Goal: Transaction & Acquisition: Purchase product/service

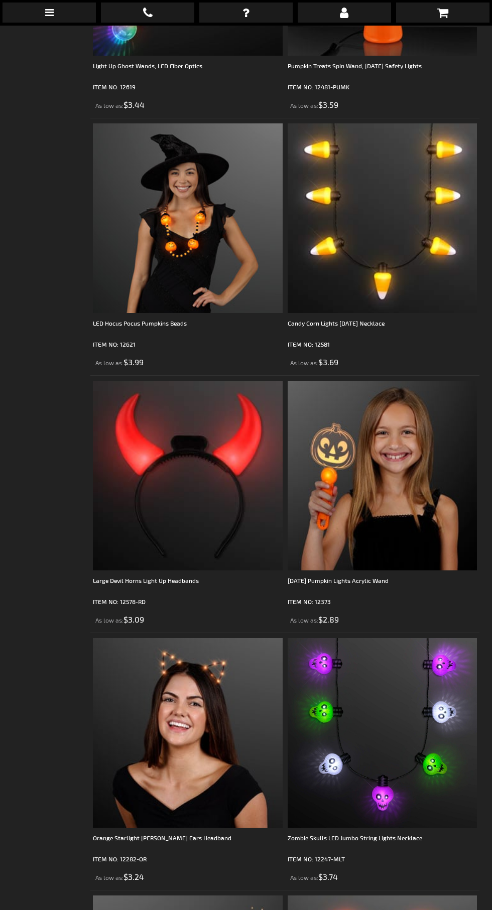
scroll to position [3293, 0]
click at [373, 706] on img at bounding box center [382, 733] width 190 height 190
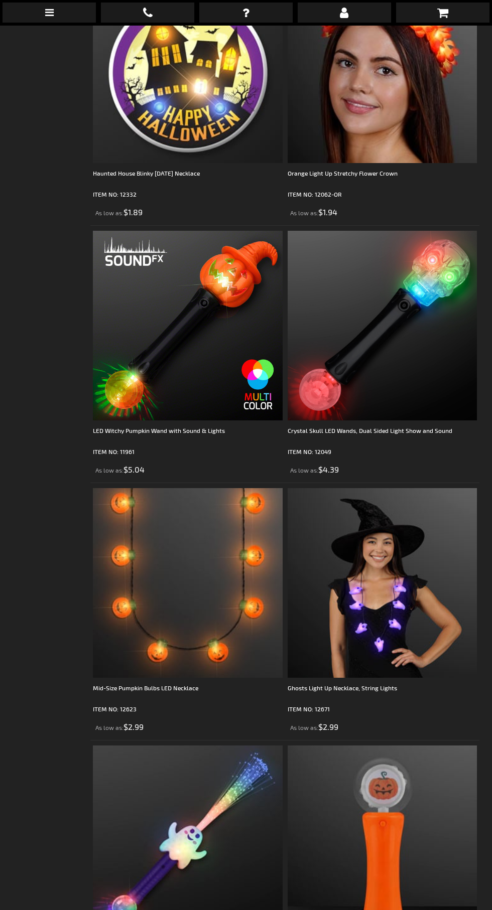
scroll to position [2485, 0]
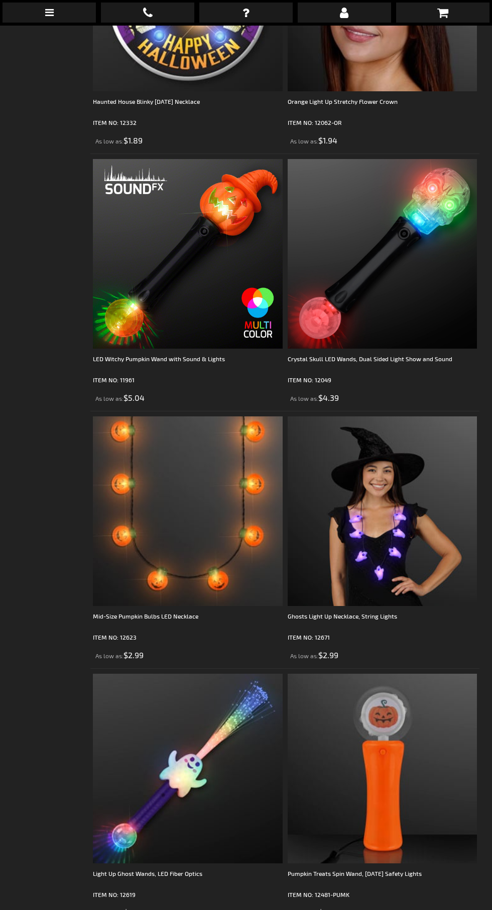
click at [399, 543] on img at bounding box center [382, 511] width 190 height 190
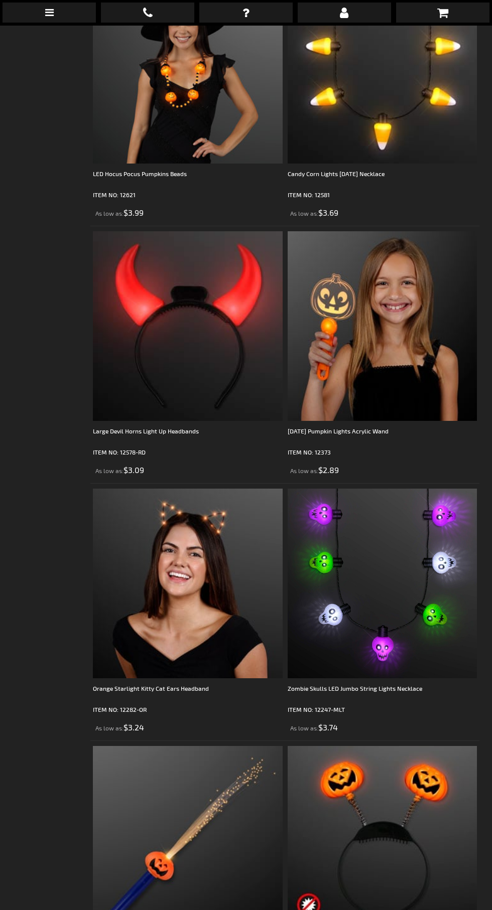
scroll to position [3570, 0]
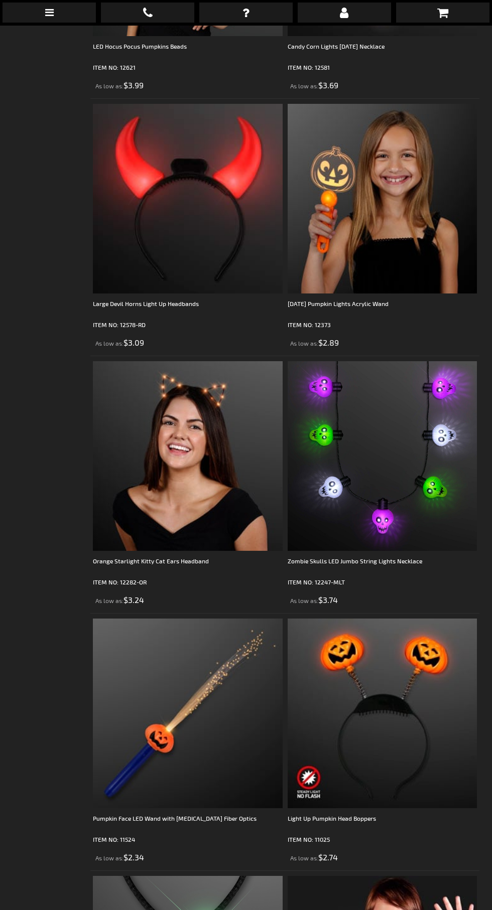
click at [417, 471] on img at bounding box center [382, 456] width 190 height 190
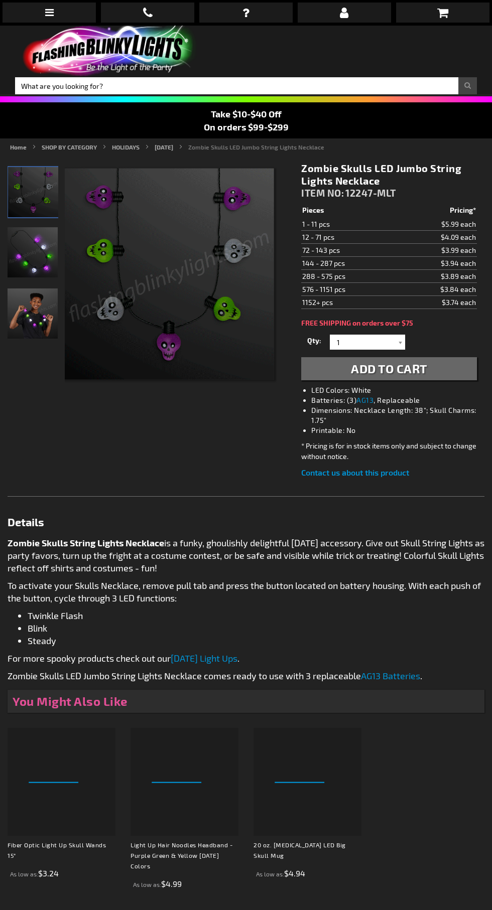
click at [370, 369] on span "Add to Cart" at bounding box center [389, 368] width 76 height 15
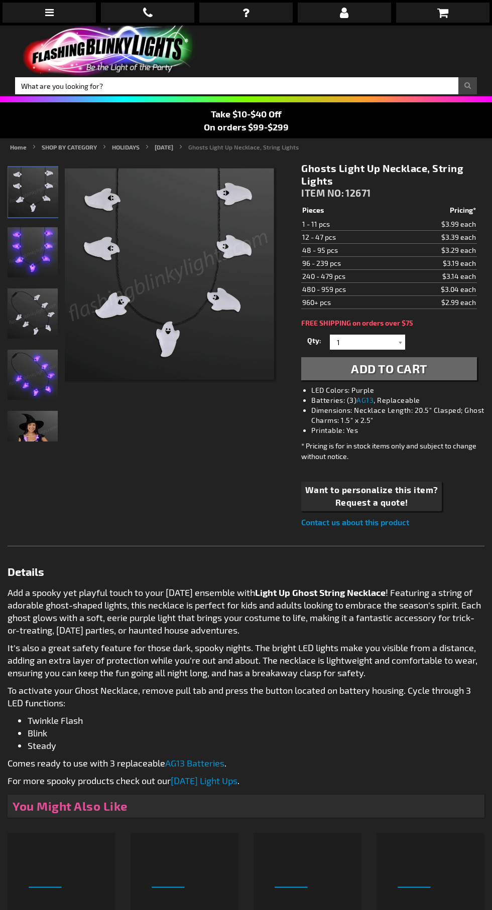
click at [399, 373] on span "Add to Cart" at bounding box center [389, 368] width 76 height 15
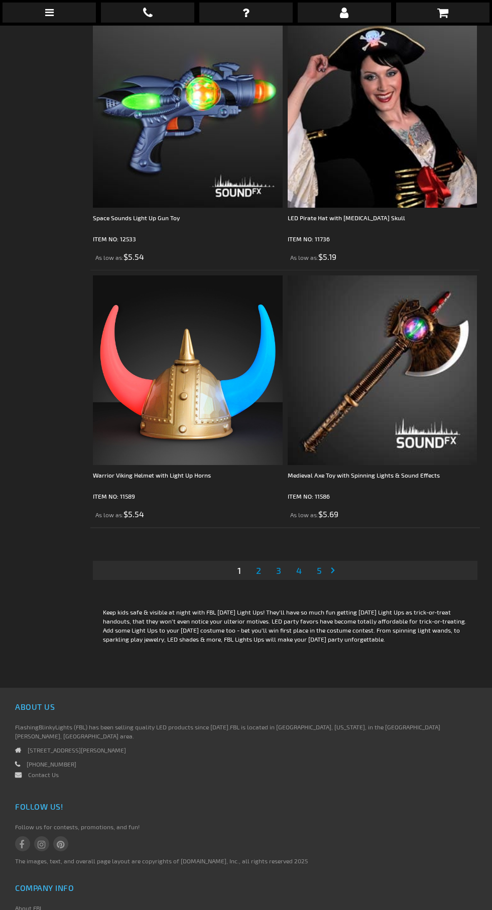
scroll to position [7521, 0]
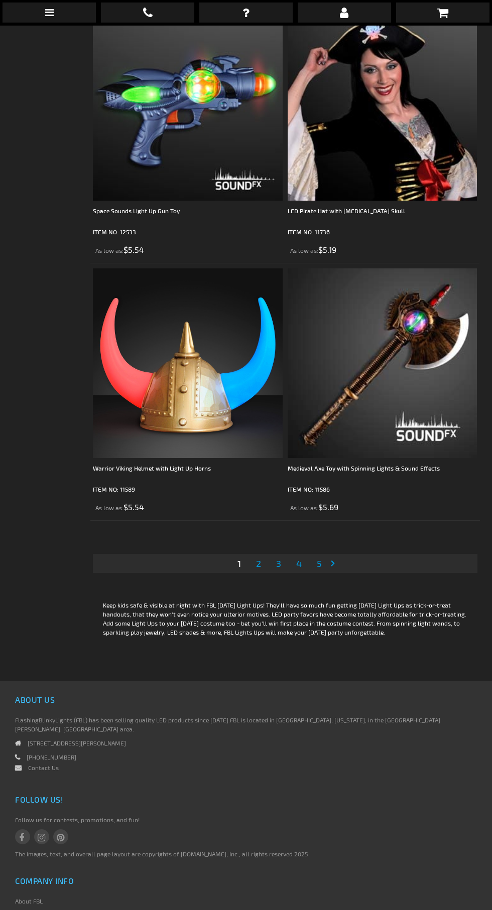
click at [259, 558] on span "2" at bounding box center [258, 563] width 5 height 11
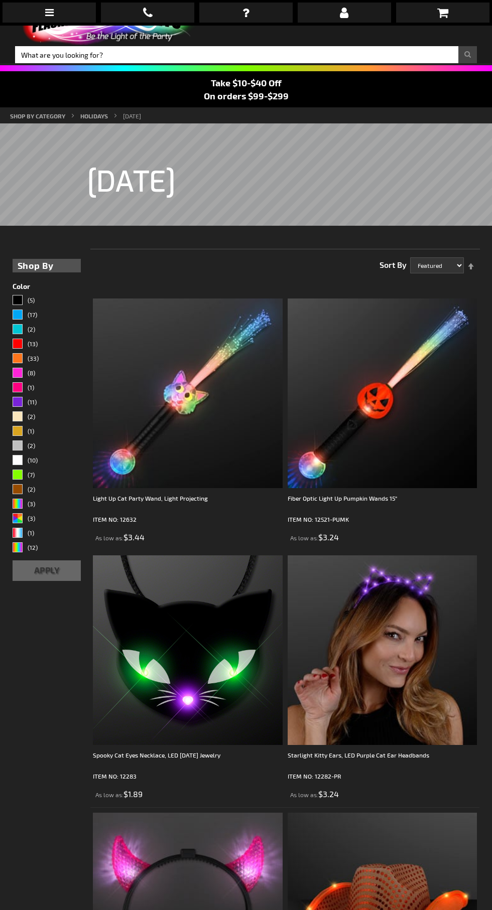
scroll to position [25, 0]
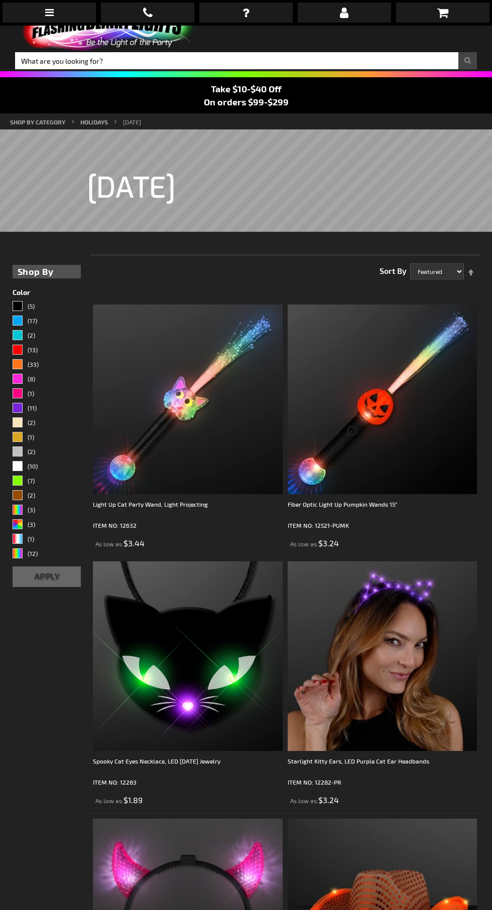
click at [380, 622] on img at bounding box center [382, 656] width 190 height 190
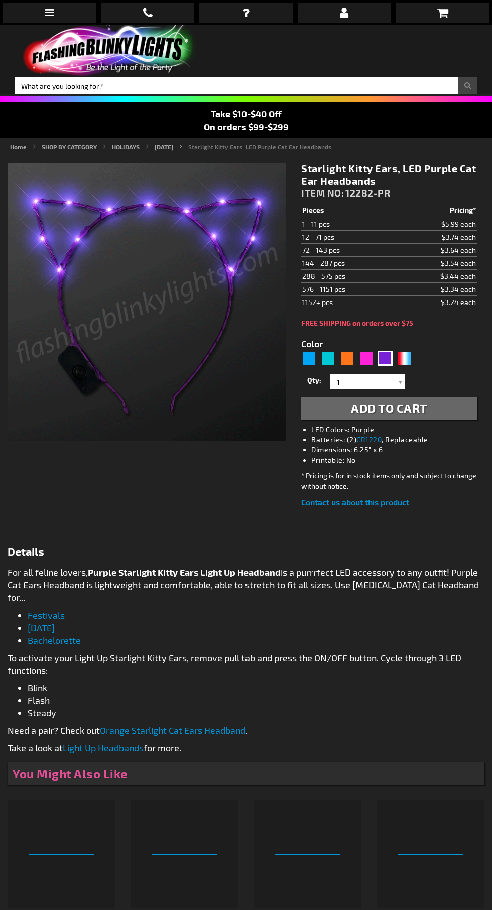
click at [401, 414] on span "Add to Cart" at bounding box center [389, 408] width 76 height 15
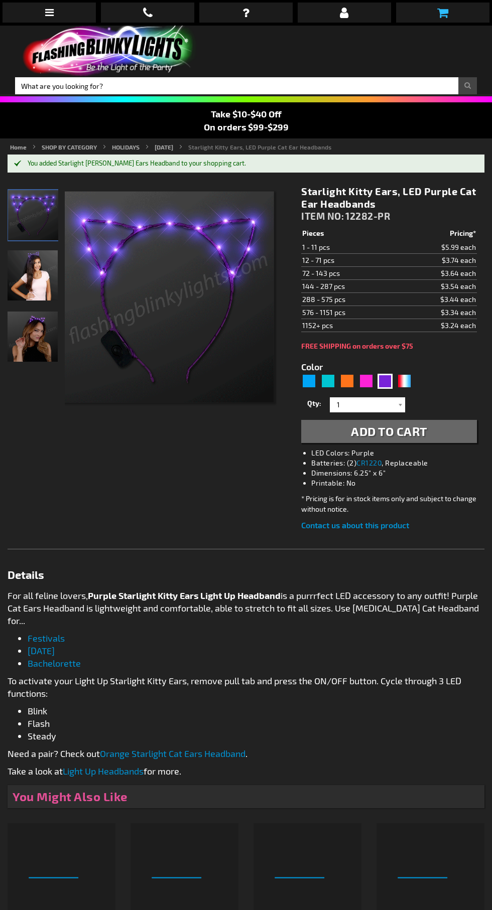
click at [454, 18] on link at bounding box center [442, 13] width 93 height 20
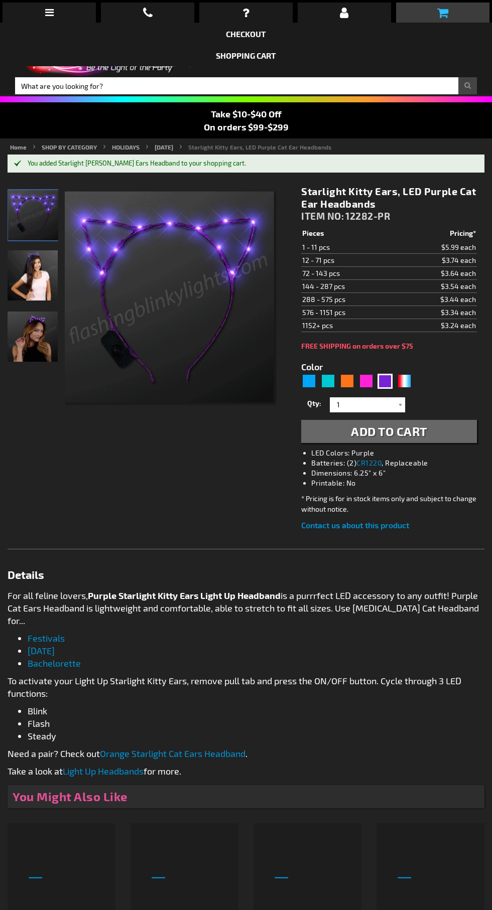
click at [444, 12] on icon at bounding box center [442, 13] width 11 height 12
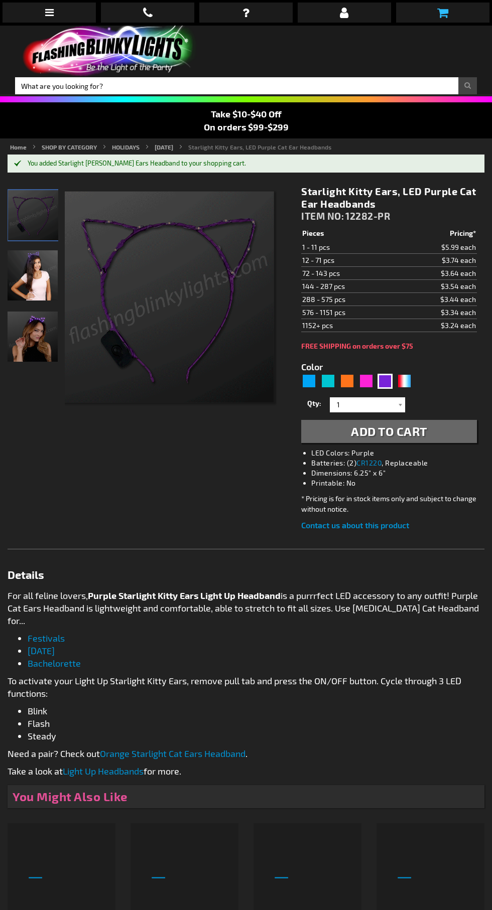
click at [425, 9] on link at bounding box center [442, 13] width 93 height 20
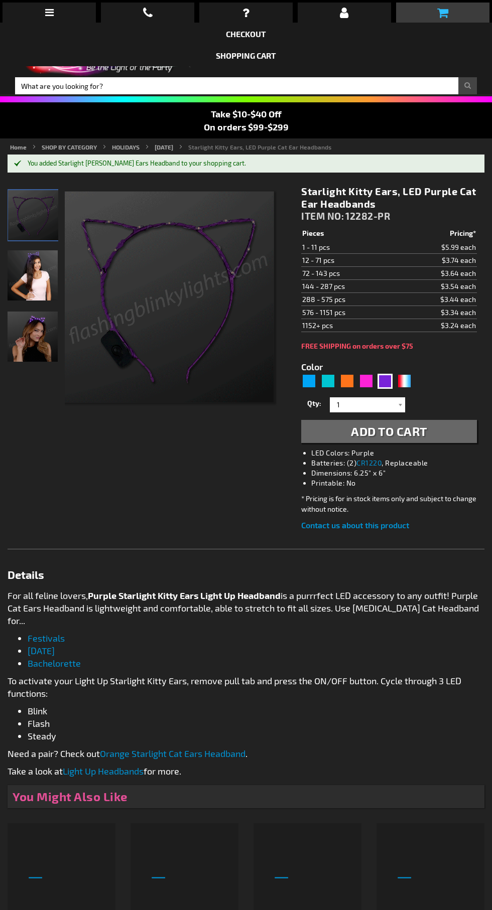
click at [442, 13] on icon at bounding box center [442, 13] width 11 height 12
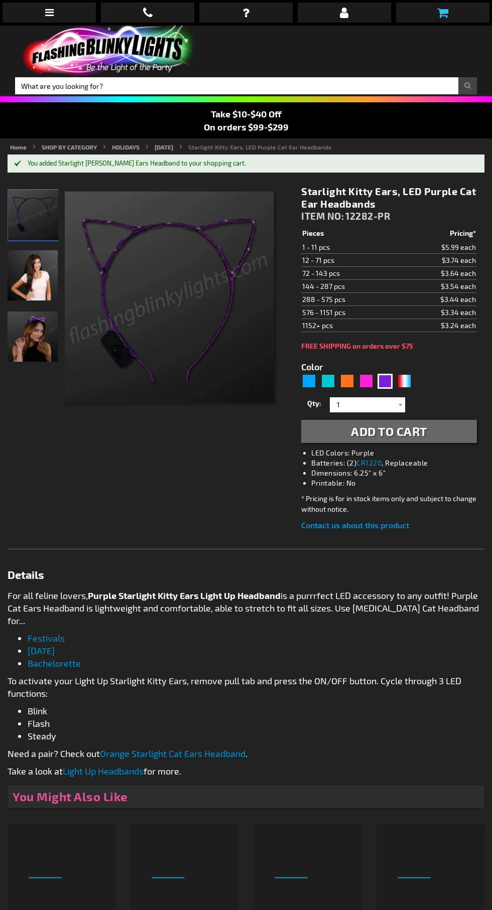
click at [457, 7] on link at bounding box center [442, 13] width 93 height 20
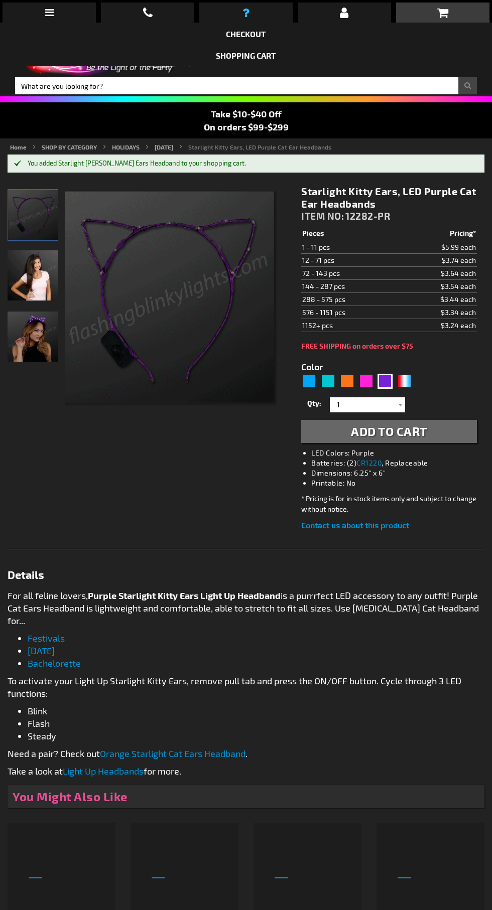
click at [240, 16] on link at bounding box center [245, 13] width 93 height 20
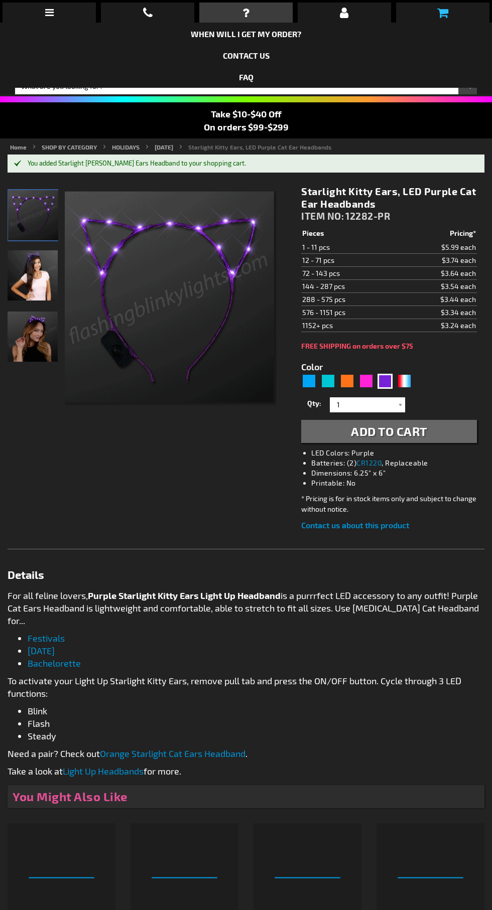
click at [437, 16] on icon at bounding box center [442, 13] width 11 height 12
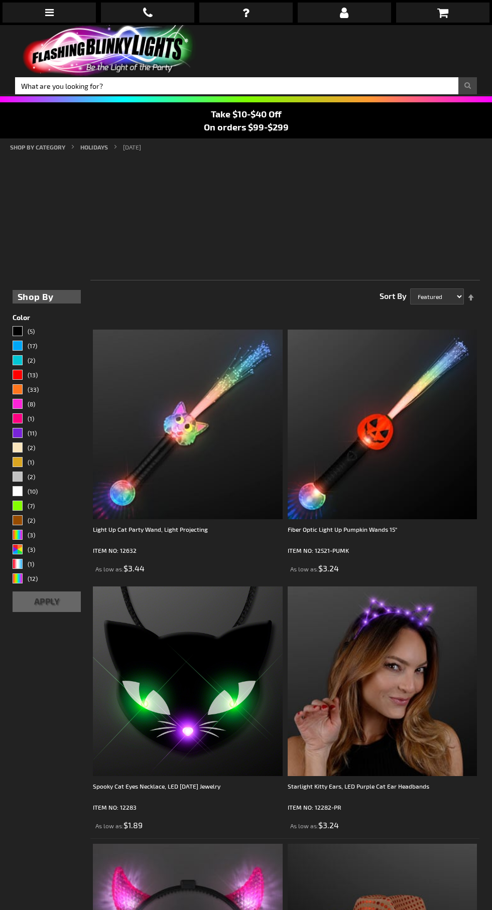
scroll to position [25, 0]
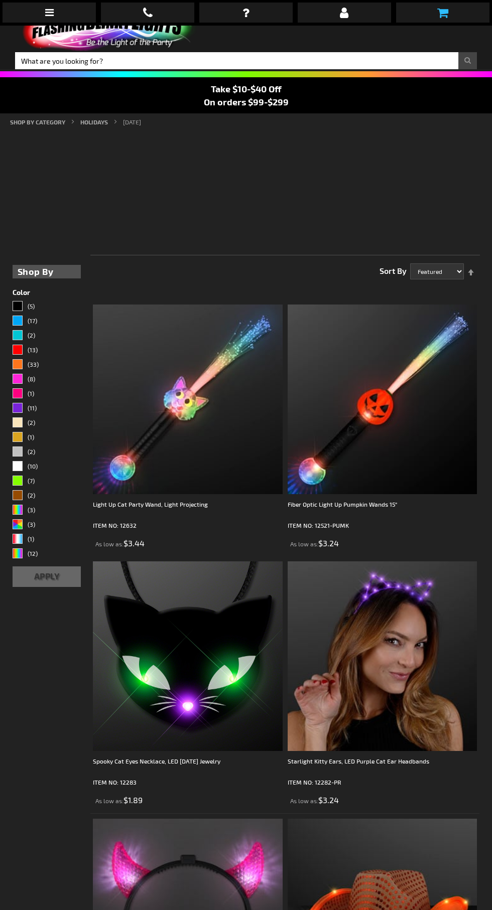
click at [459, 9] on link at bounding box center [442, 13] width 93 height 20
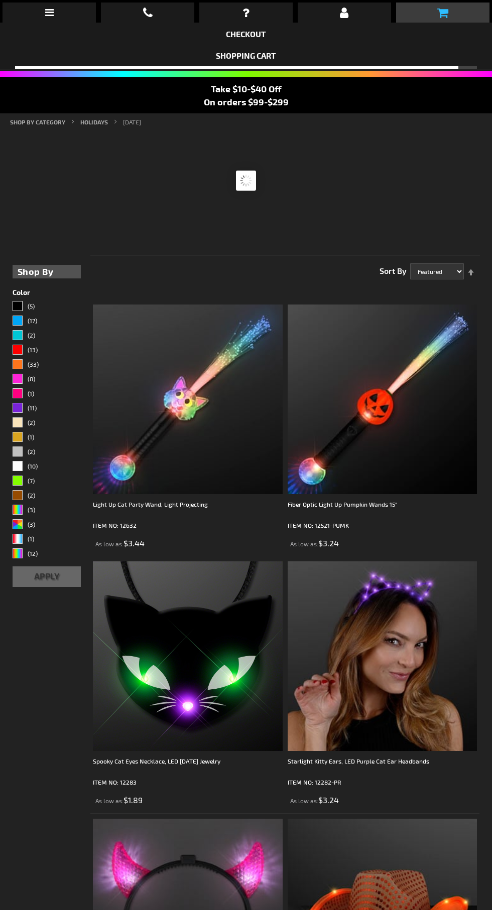
scroll to position [0, 0]
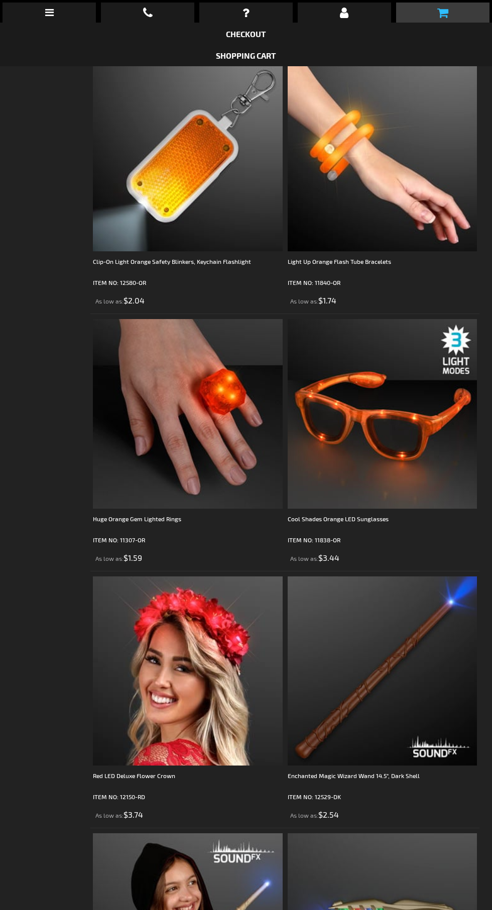
scroll to position [3840, 0]
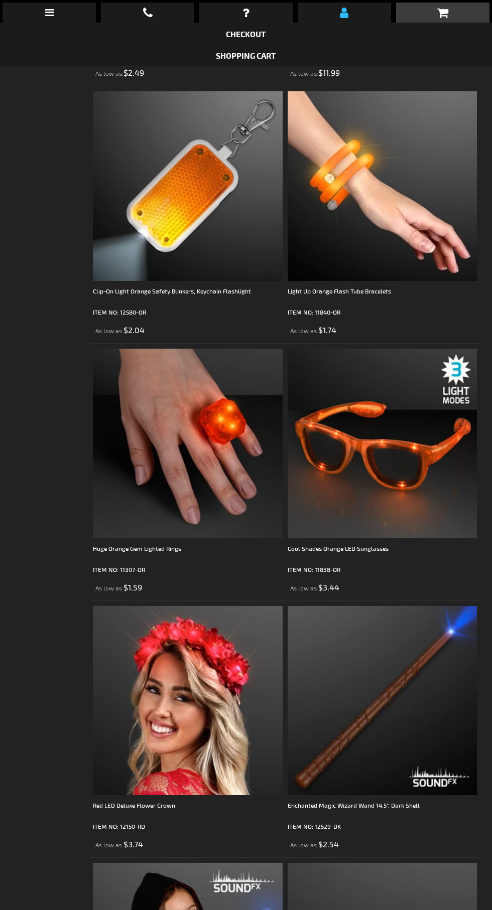
click at [344, 13] on icon at bounding box center [344, 13] width 9 height 12
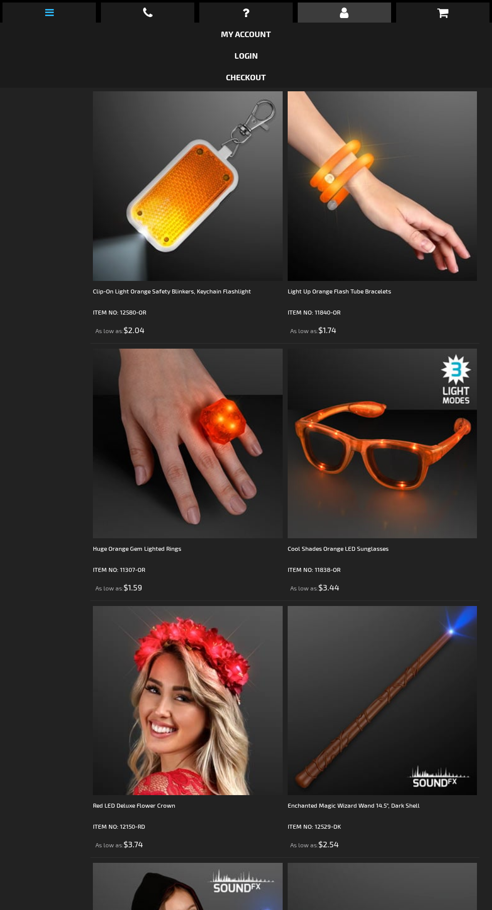
click at [46, 17] on icon at bounding box center [49, 13] width 9 height 10
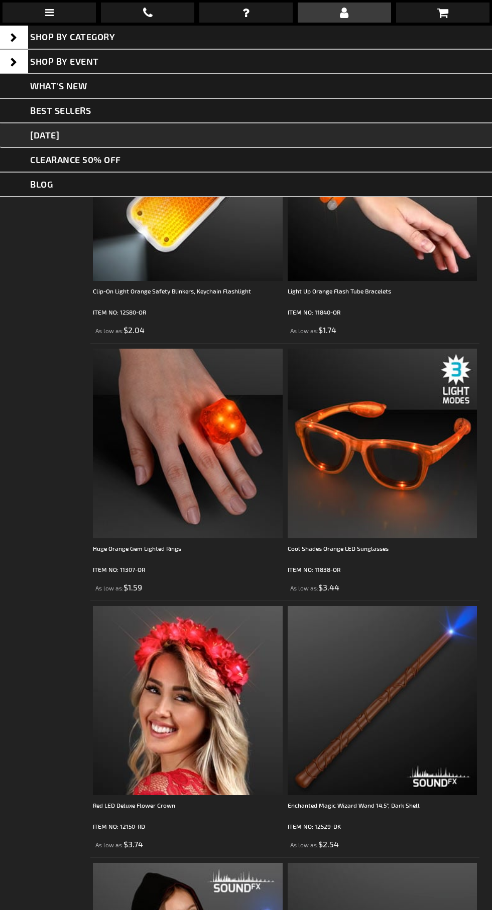
click at [105, 132] on link "[DATE]" at bounding box center [246, 135] width 492 height 25
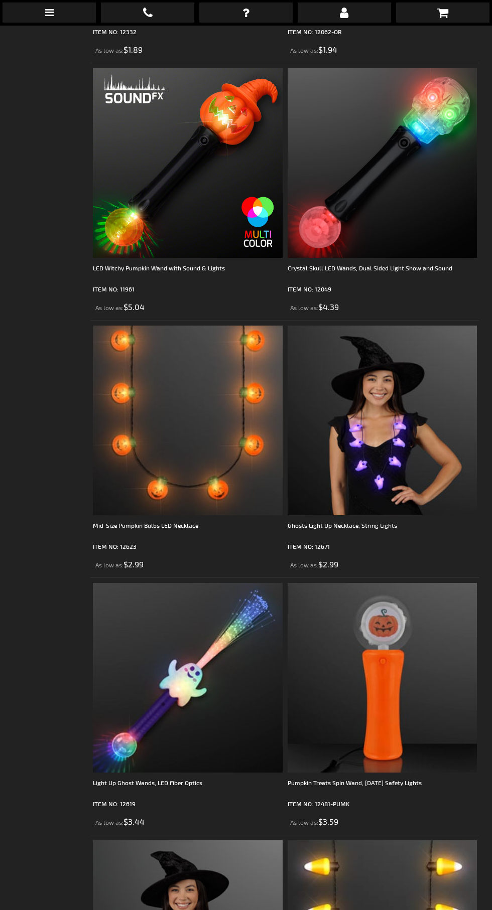
scroll to position [2578, 0]
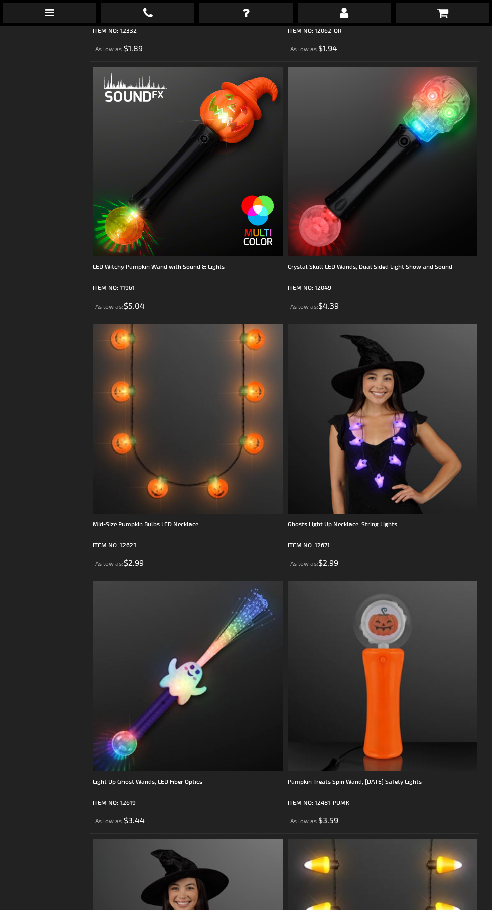
click at [383, 452] on img at bounding box center [382, 419] width 190 height 190
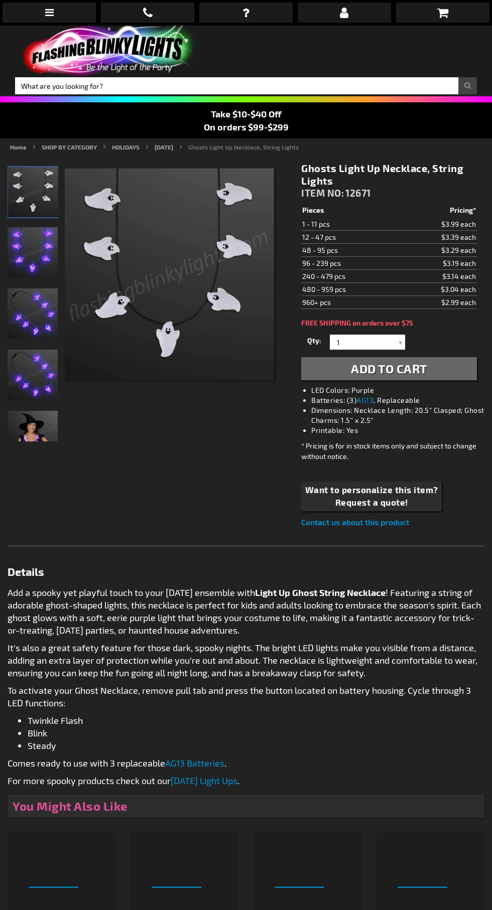
click at [395, 367] on span "Add to Cart" at bounding box center [389, 368] width 76 height 15
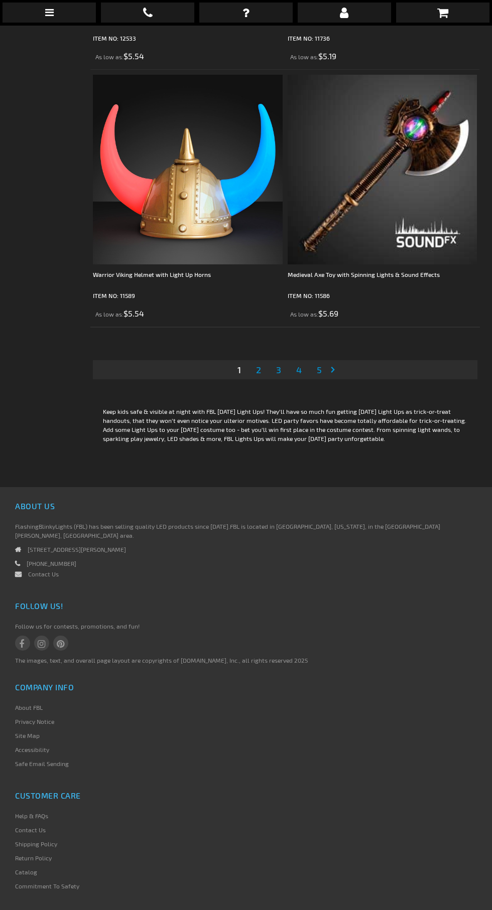
scroll to position [7715, 0]
click at [255, 362] on link "Page 2" at bounding box center [258, 369] width 9 height 15
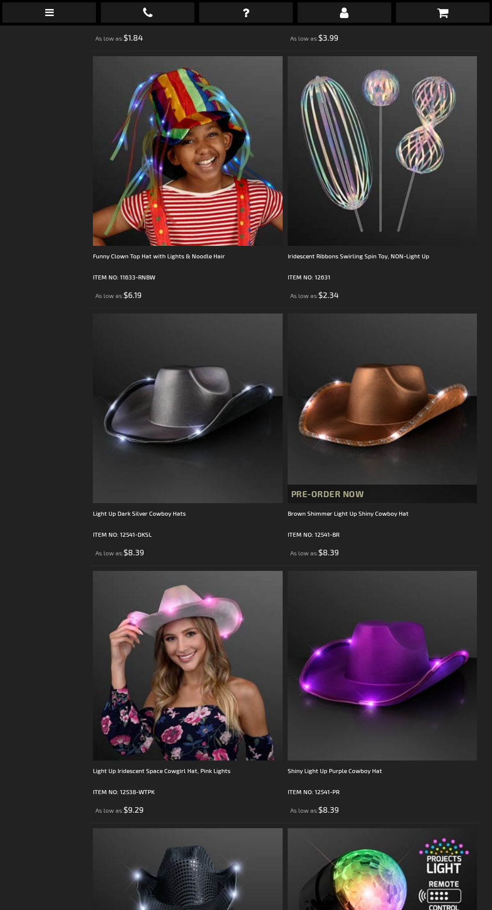
scroll to position [25, 0]
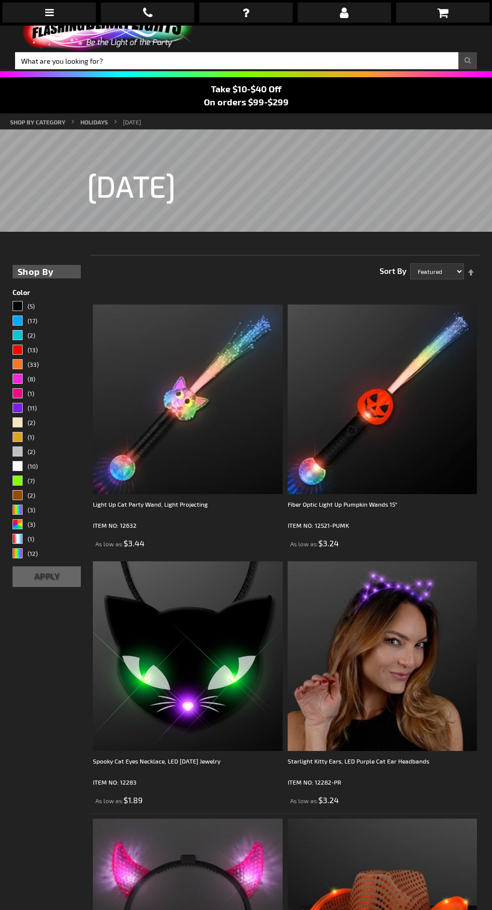
click at [397, 616] on img at bounding box center [382, 656] width 190 height 190
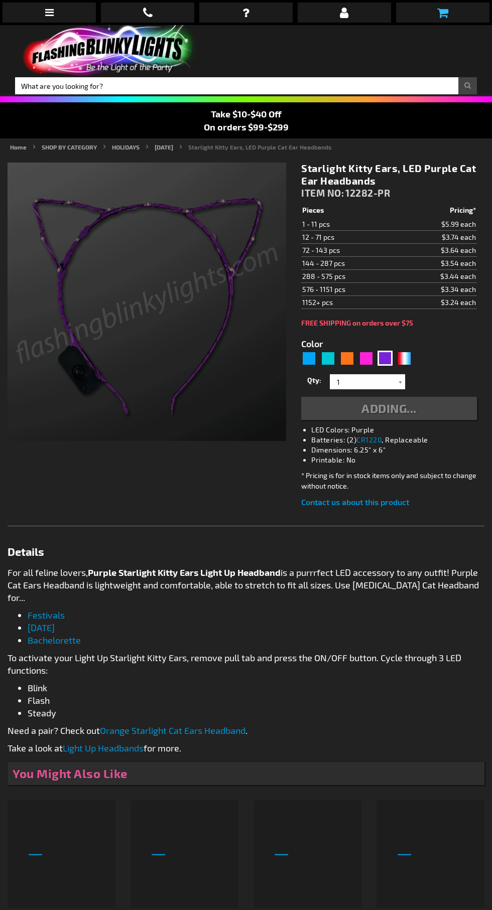
click at [459, 11] on link at bounding box center [442, 13] width 93 height 20
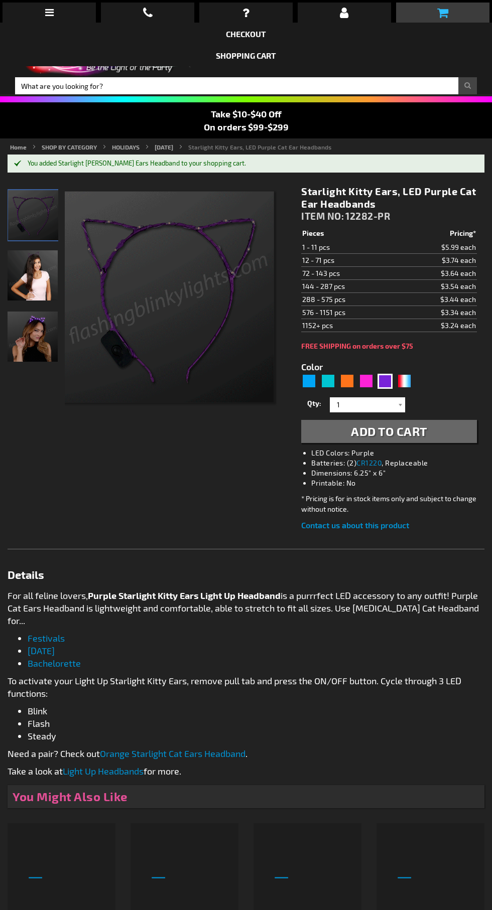
click at [456, 8] on link at bounding box center [442, 13] width 93 height 20
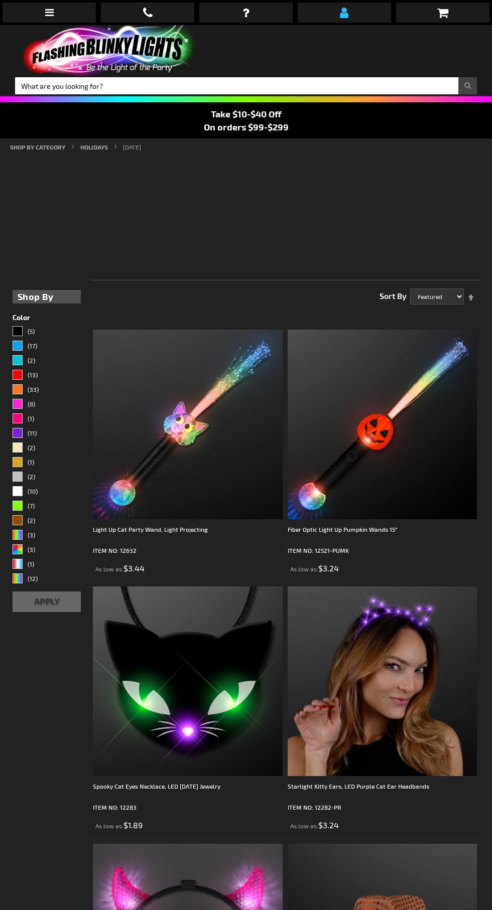
click at [346, 8] on icon at bounding box center [344, 13] width 9 height 12
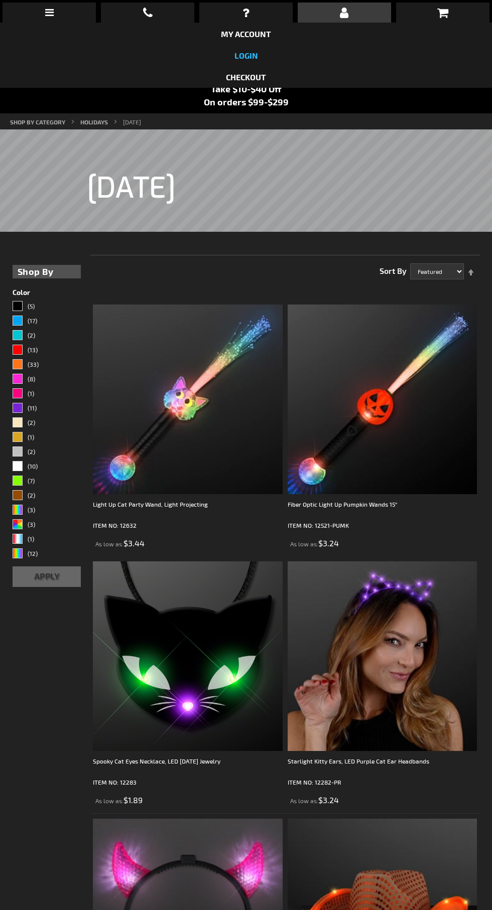
click at [246, 56] on link "login" at bounding box center [246, 56] width 24 height 10
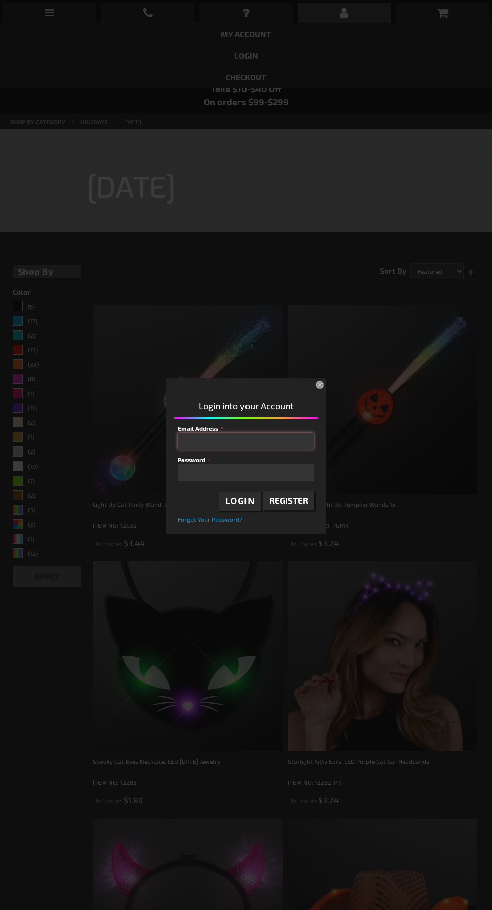
click at [212, 443] on input "Email Address" at bounding box center [246, 441] width 136 height 17
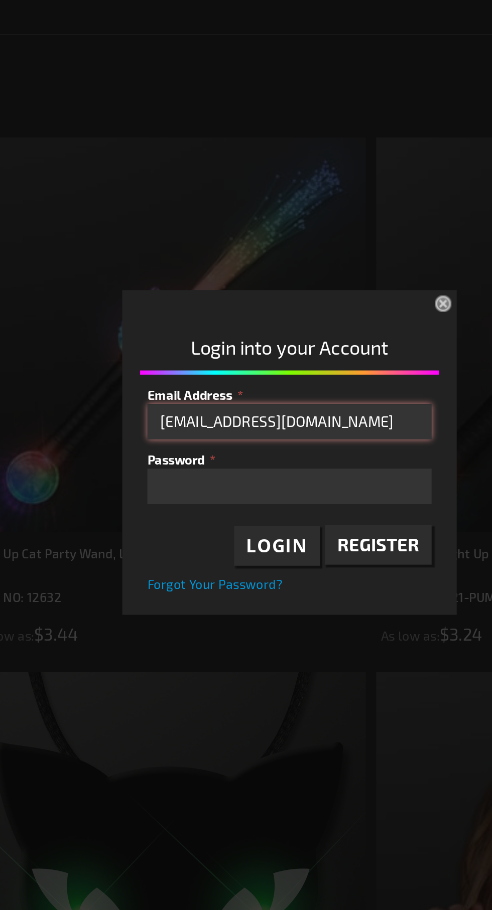
scroll to position [25, 0]
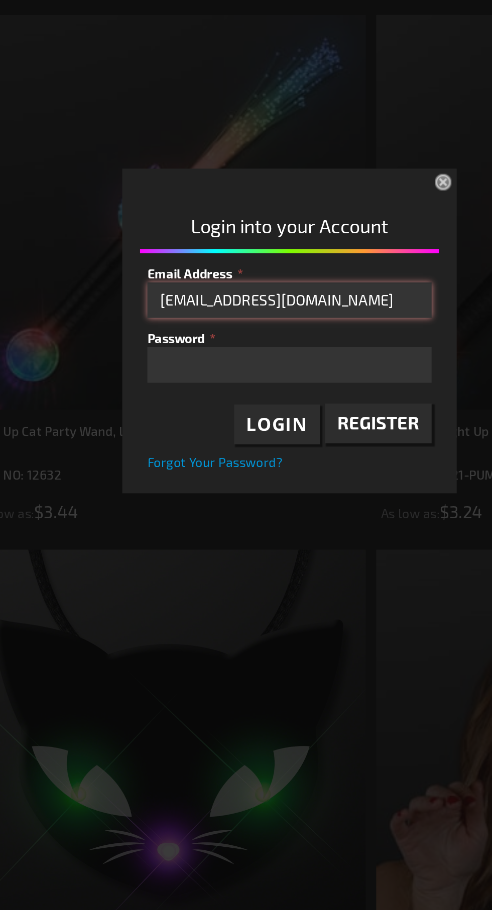
type input "RMEYER64@AOL.com"
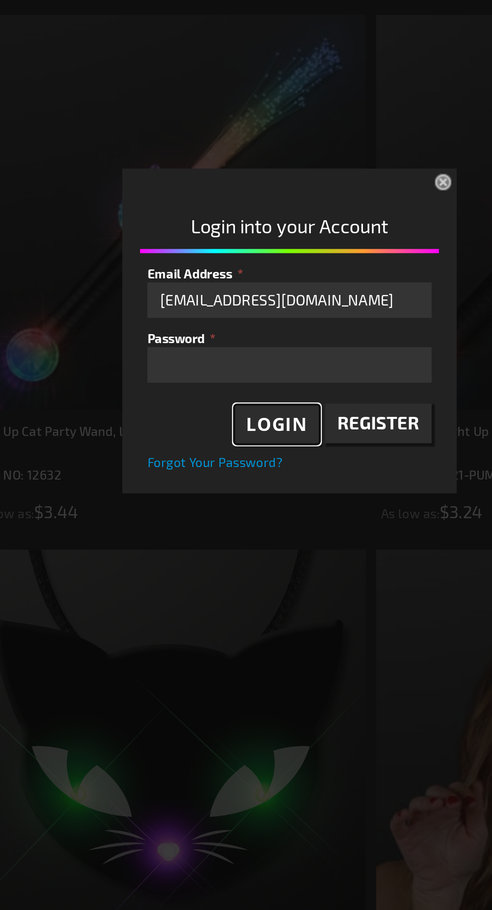
click at [242, 503] on span "Login" at bounding box center [240, 501] width 30 height 12
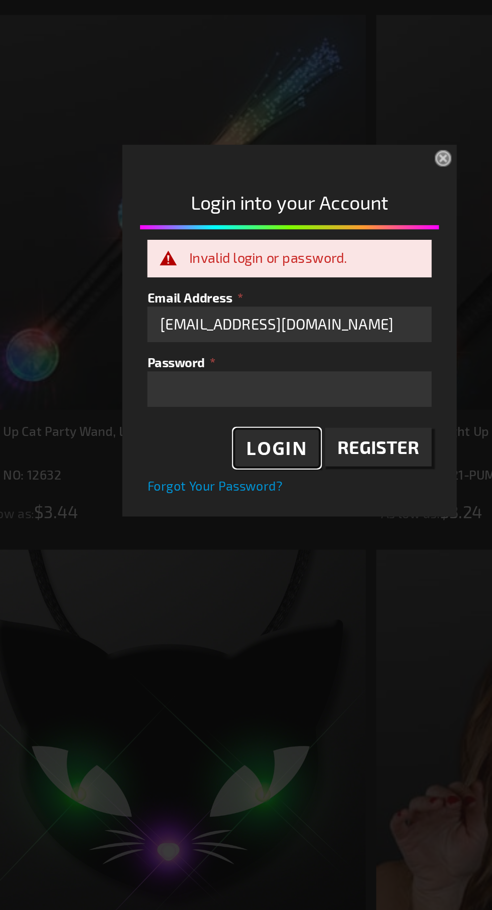
click at [240, 515] on span "Login" at bounding box center [240, 513] width 30 height 12
click at [210, 529] on span "Forgot Your Password?" at bounding box center [210, 530] width 65 height 7
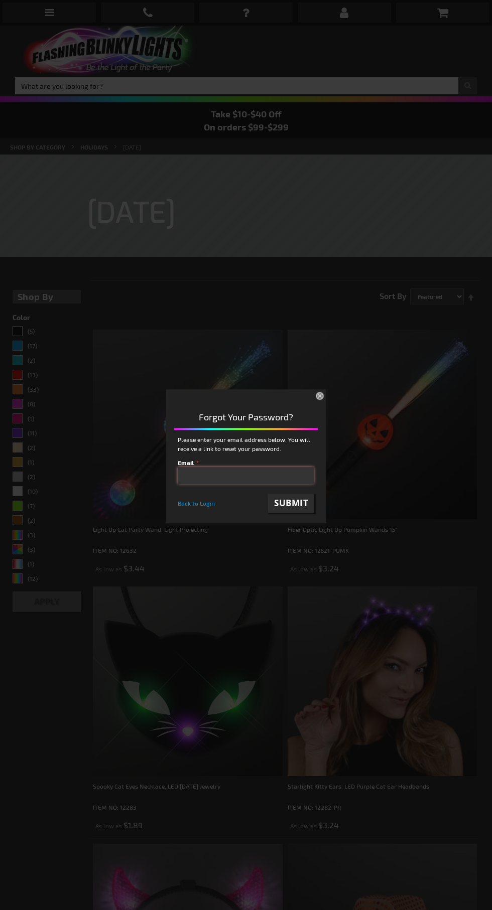
click at [202, 480] on input "email" at bounding box center [246, 475] width 136 height 17
click at [214, 473] on input "email" at bounding box center [246, 475] width 136 height 17
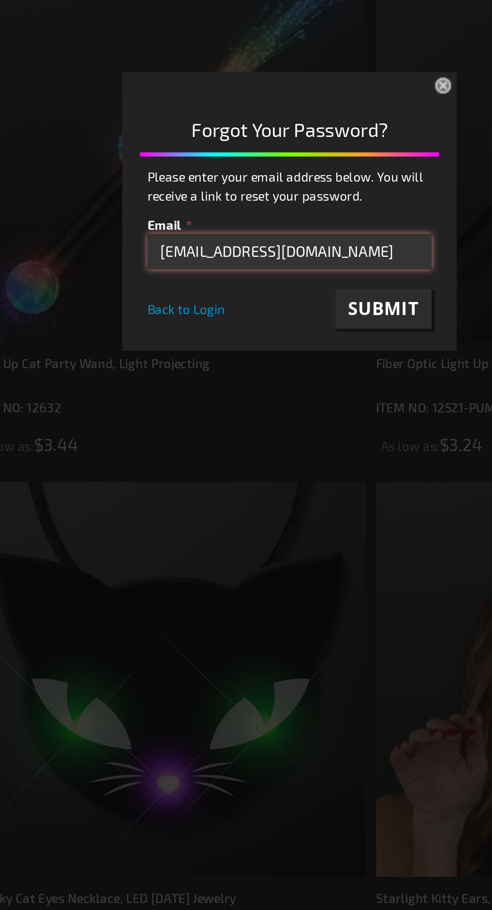
type input "RMEYER64@AOL.com"
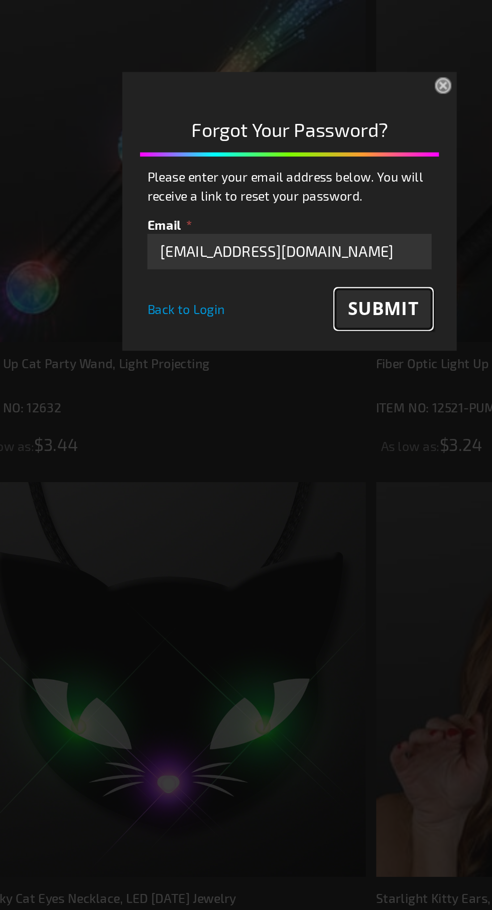
click at [296, 502] on span "Submit" at bounding box center [291, 503] width 34 height 12
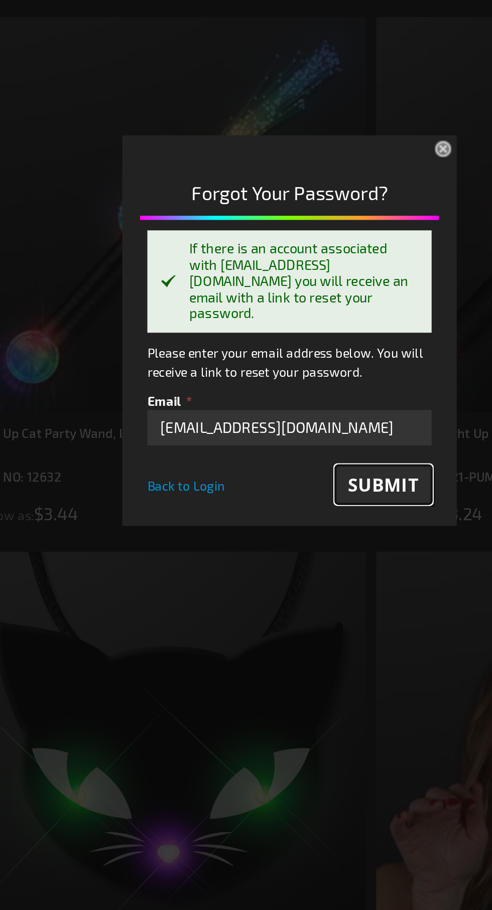
scroll to position [25, 0]
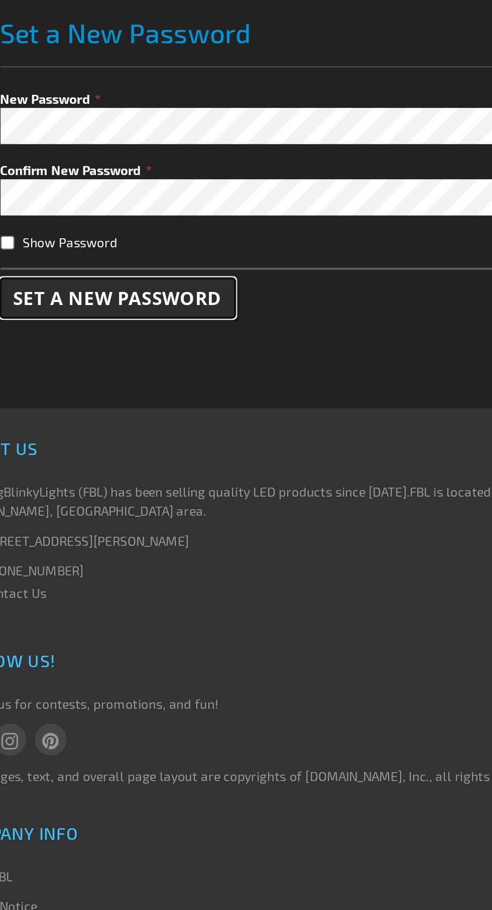
click at [105, 277] on button "Set a New Password" at bounding box center [92, 281] width 110 height 19
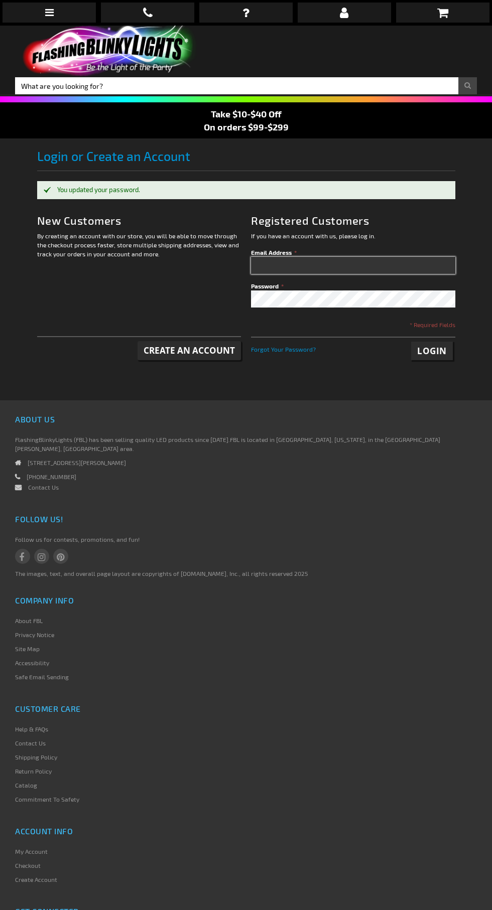
click at [298, 262] on input "Email Address" at bounding box center [353, 265] width 204 height 17
click at [314, 252] on label "Email Address" at bounding box center [353, 252] width 204 height 9
click at [314, 257] on input "Email Address" at bounding box center [353, 265] width 204 height 17
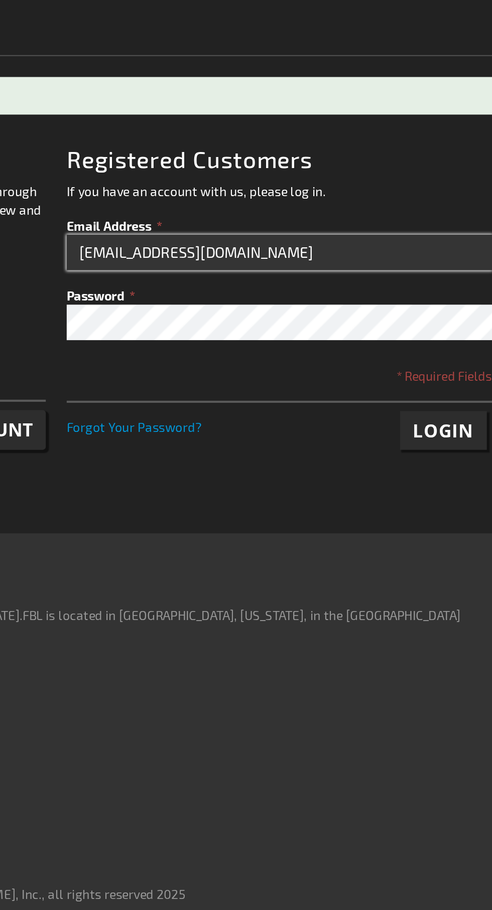
type input "RMEYER64@AOL.com"
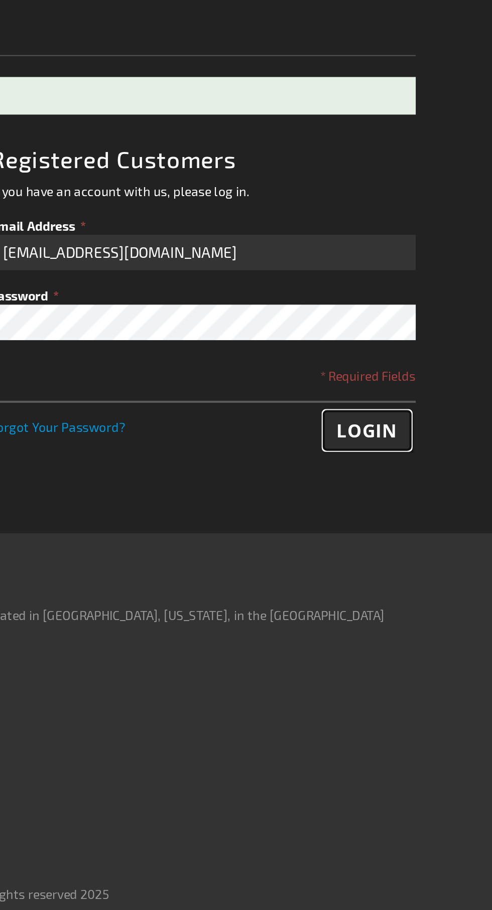
click at [438, 358] on button "Login" at bounding box center [432, 351] width 42 height 19
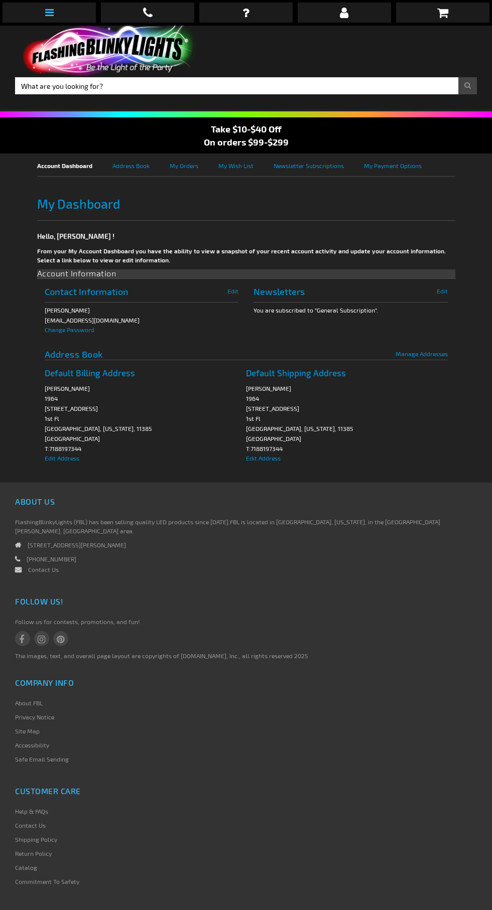
click at [49, 12] on icon at bounding box center [49, 13] width 9 height 10
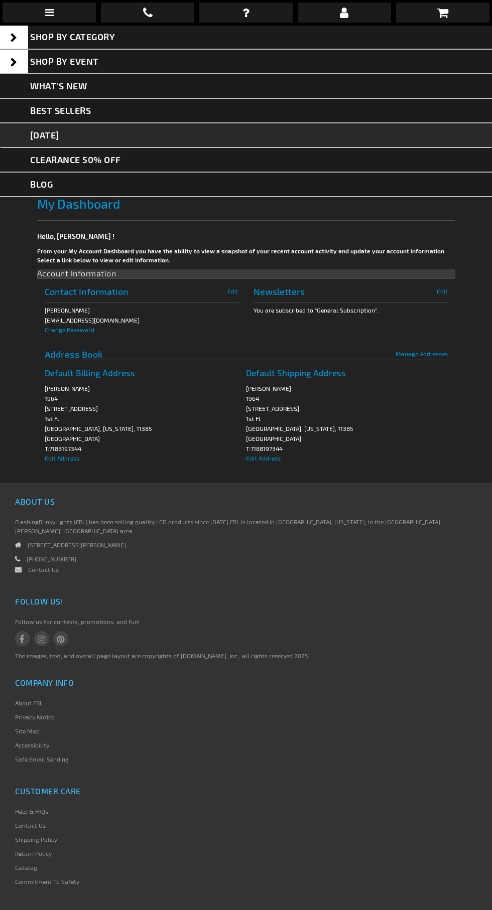
click at [114, 126] on link "[DATE]" at bounding box center [246, 135] width 492 height 25
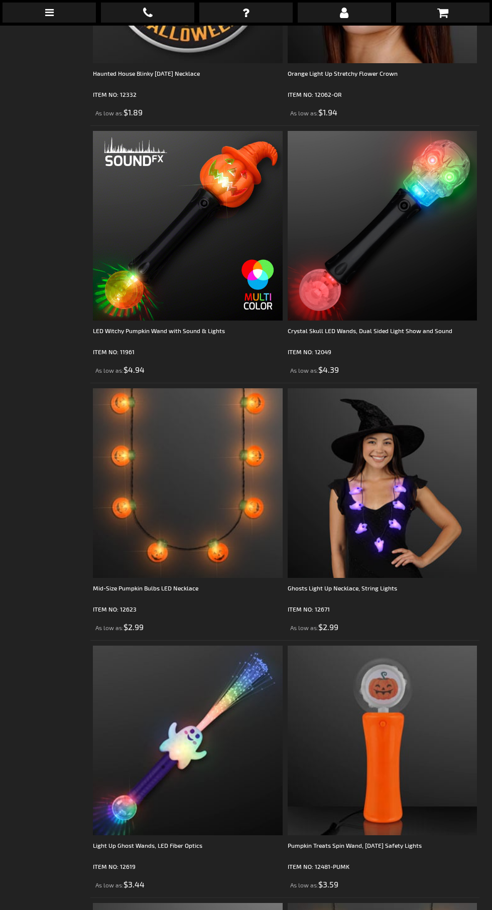
scroll to position [2502, 0]
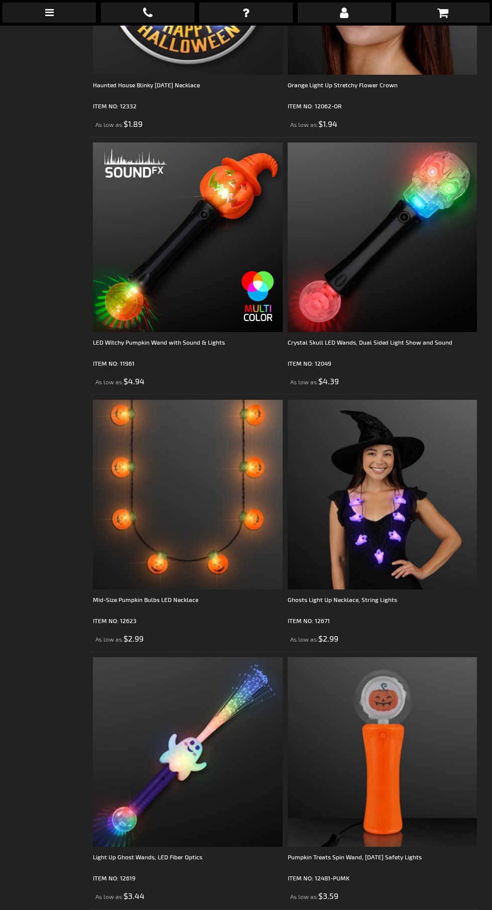
click at [383, 516] on img at bounding box center [382, 495] width 190 height 190
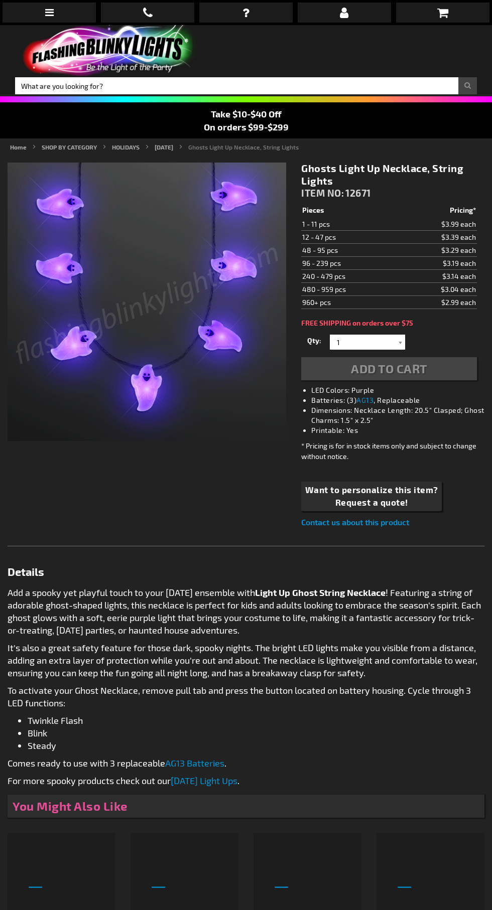
click at [374, 379] on div "Add to Cart" at bounding box center [389, 368] width 176 height 23
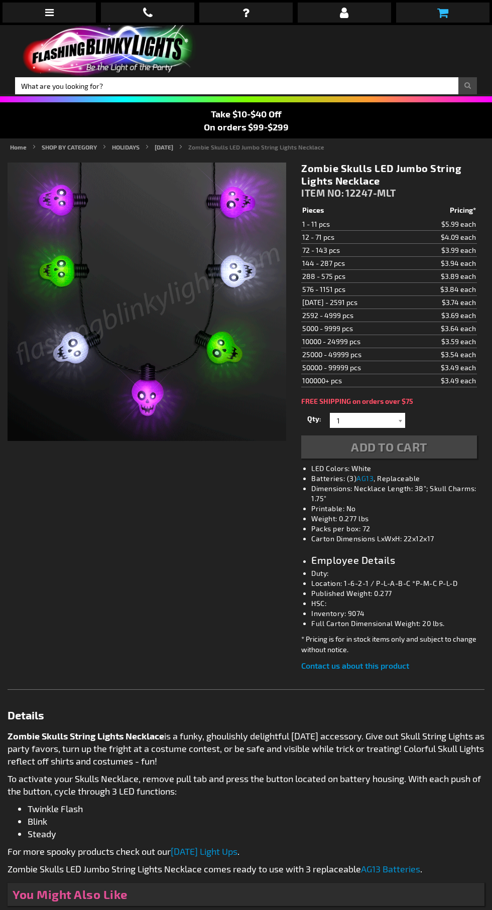
click at [457, 16] on link at bounding box center [442, 13] width 93 height 20
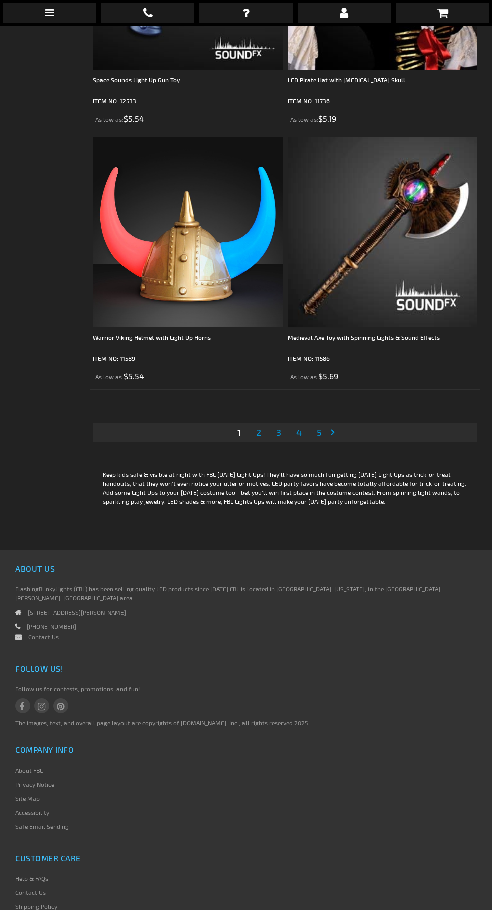
scroll to position [7651, 0]
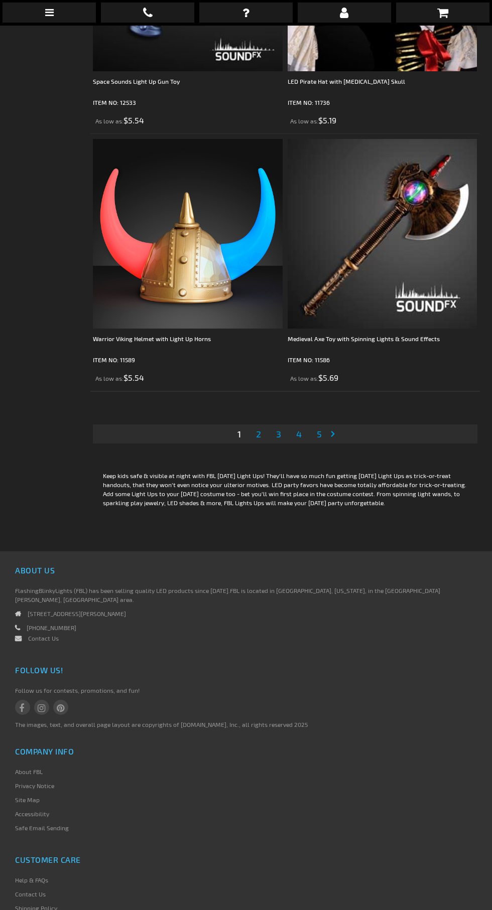
click at [258, 428] on span "2" at bounding box center [258, 433] width 5 height 11
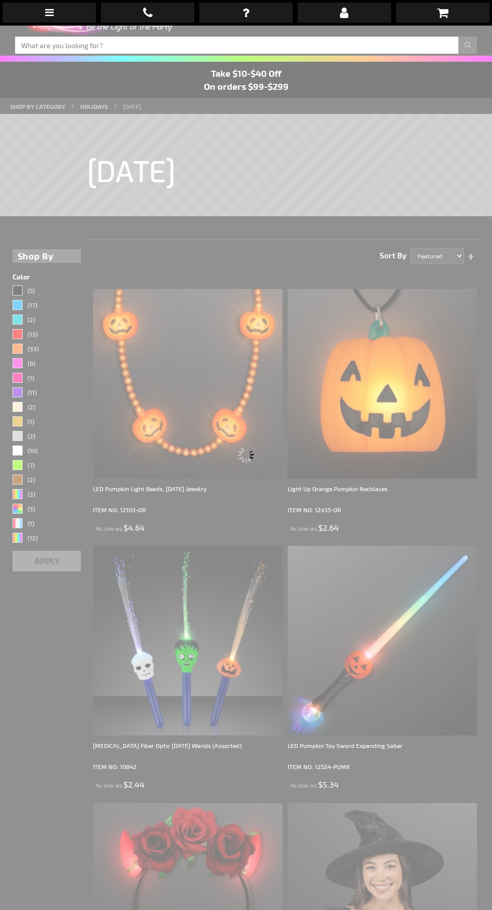
scroll to position [25, 0]
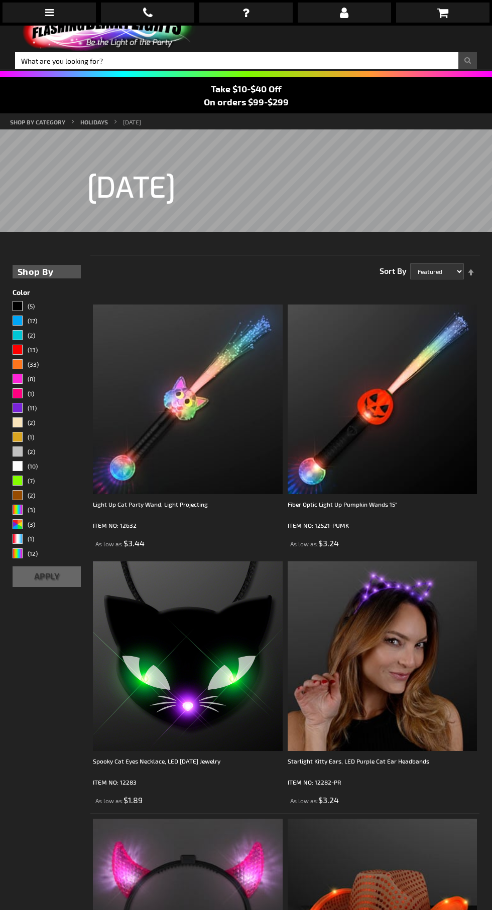
click at [400, 640] on img at bounding box center [382, 656] width 190 height 190
click at [376, 657] on img at bounding box center [382, 656] width 190 height 190
click at [429, 655] on img at bounding box center [382, 656] width 190 height 190
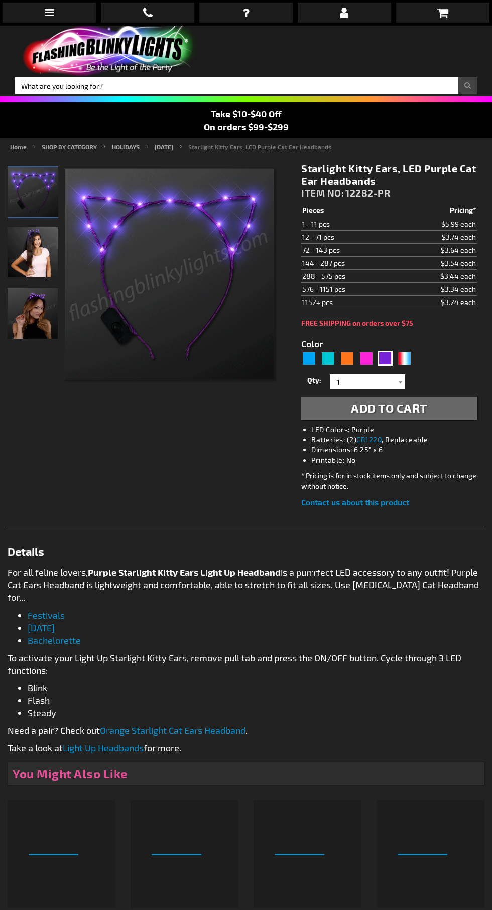
click at [377, 415] on span "Add to Cart" at bounding box center [389, 408] width 76 height 15
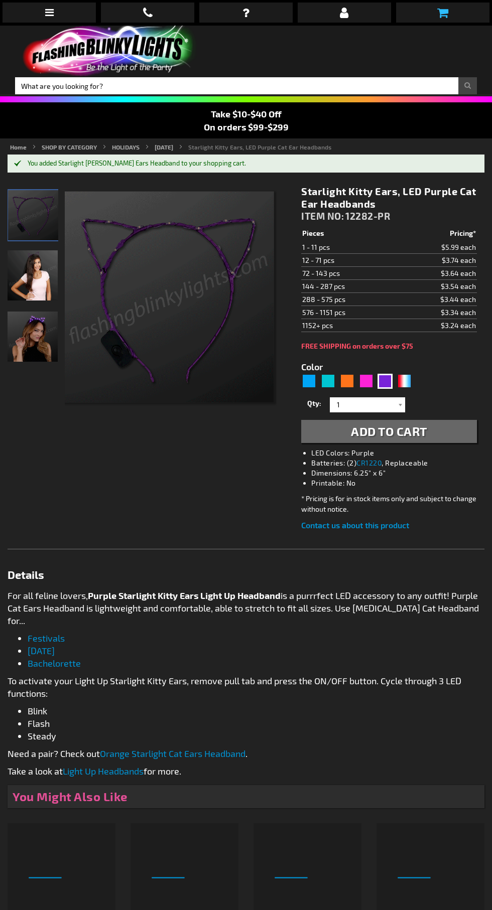
click at [442, 12] on icon at bounding box center [442, 13] width 11 height 12
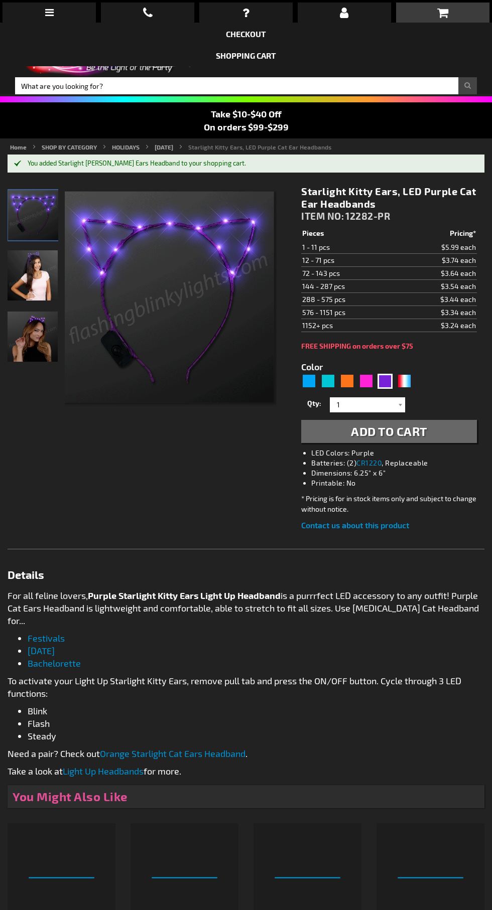
click at [402, 401] on div "When will I get my order? Contact Us FAQ My Account Logout Checkout Checkout Sh…" at bounding box center [246, 455] width 492 height 910
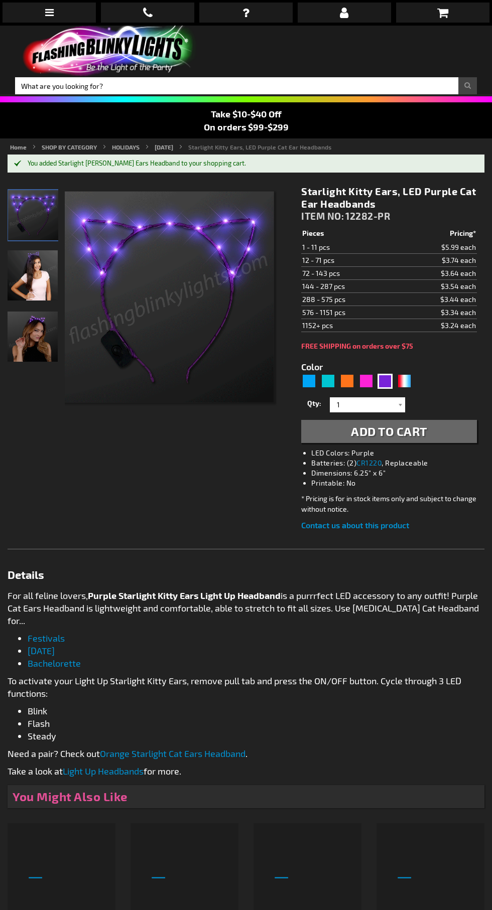
click at [418, 418] on div "When will I get my order? Contact Us FAQ My Account Logout Checkout Checkout Sh…" at bounding box center [246, 455] width 492 height 910
click at [387, 412] on div "When will I get my order? Contact Us FAQ My Account Logout Checkout Checkout Sh…" at bounding box center [246, 455] width 492 height 910
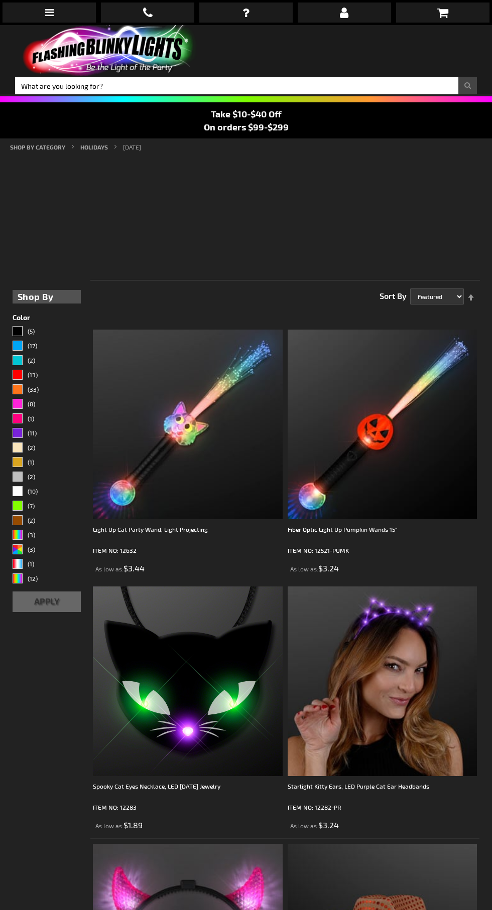
scroll to position [25, 0]
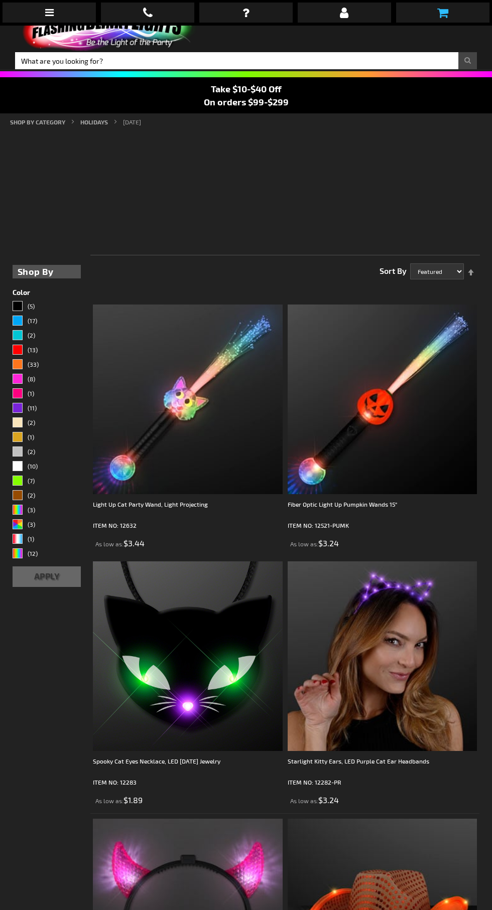
click at [453, 8] on link at bounding box center [442, 13] width 93 height 20
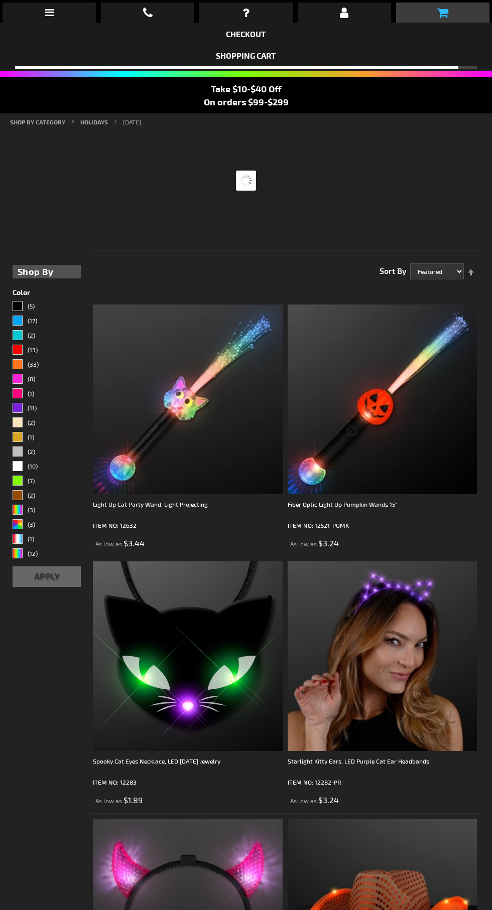
scroll to position [0, 0]
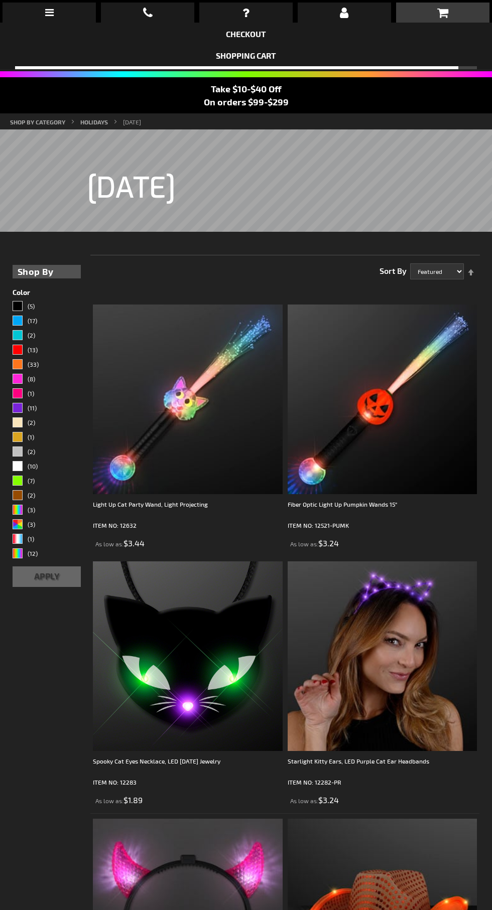
click at [148, 122] on div "When will I get my order? Contact Us FAQ My Account Logout Checkout Checkout Sh…" at bounding box center [246, 455] width 492 height 910
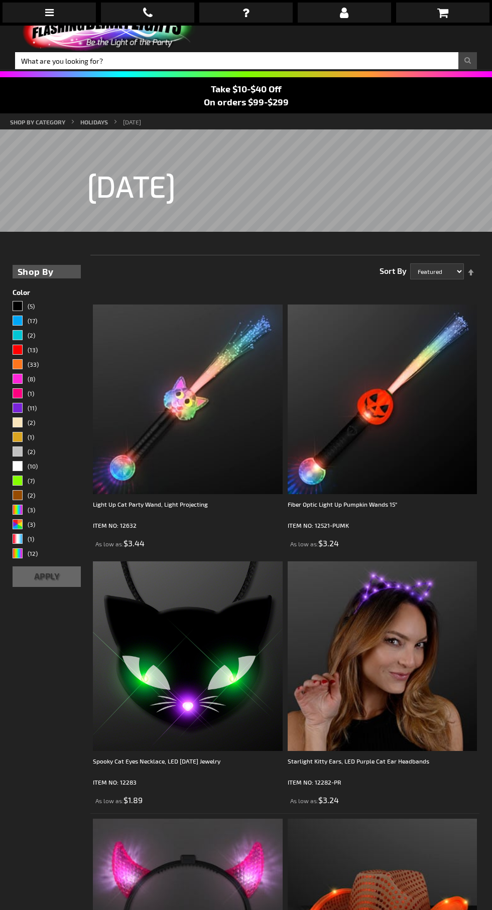
click at [380, 672] on div "When will I get my order? Contact Us FAQ My Account Logout Checkout Checkout Sh…" at bounding box center [246, 455] width 492 height 910
click at [424, 664] on div "When will I get my order? Contact Us FAQ My Account Logout Checkout Checkout Sh…" at bounding box center [246, 455] width 492 height 910
click at [371, 663] on div "When will I get my order? Contact Us FAQ My Account Logout Checkout Checkout Sh…" at bounding box center [246, 455] width 492 height 910
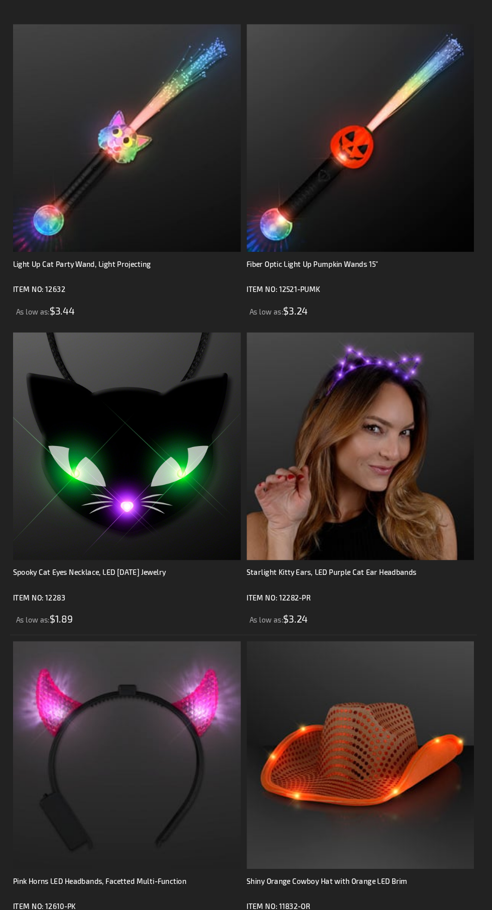
click at [391, 561] on div "When will I get my order? Contact Us FAQ My Account Logout Checkout Checkout Sh…" at bounding box center [246, 455] width 492 height 910
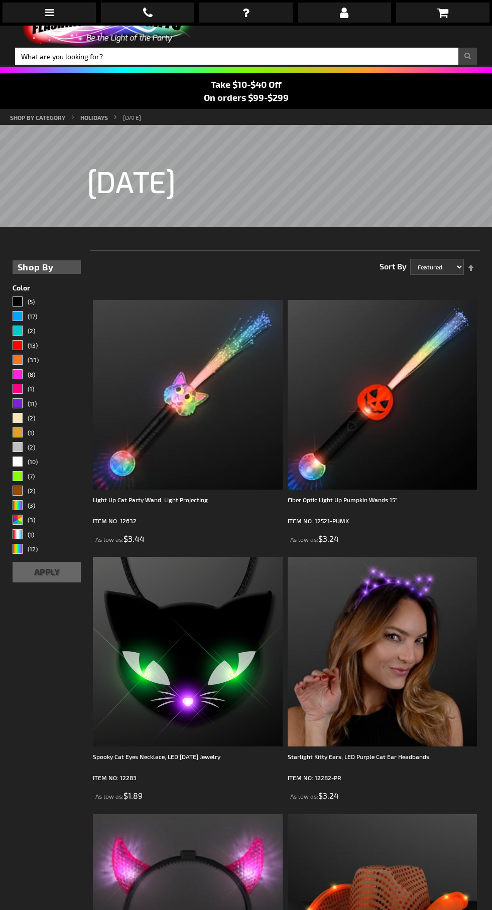
scroll to position [25, 0]
